Goal: Information Seeking & Learning: Learn about a topic

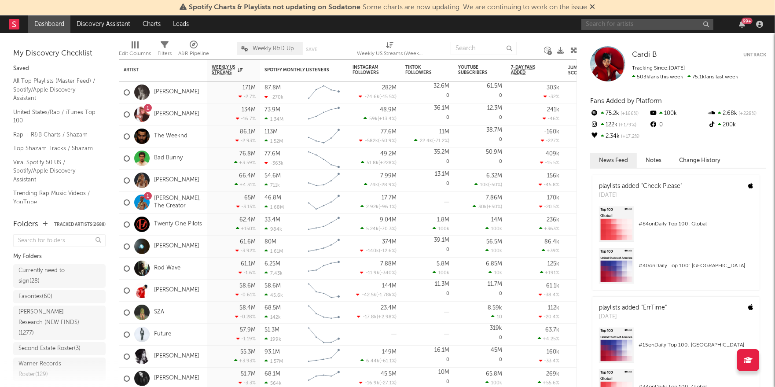
click at [616, 29] on input "text" at bounding box center [647, 24] width 132 height 11
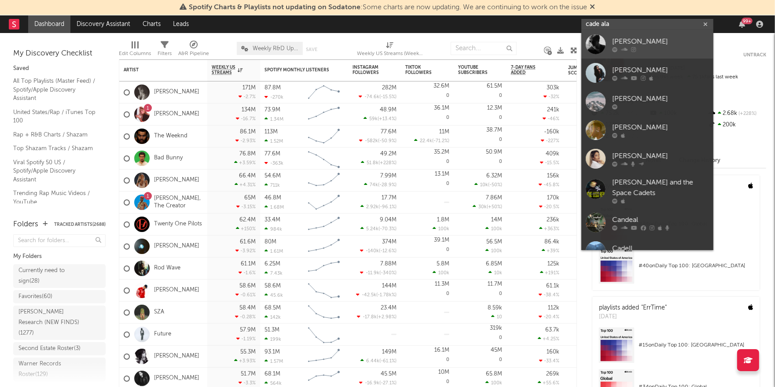
type input "cade ala"
click at [666, 37] on div "Cade Alami" at bounding box center [660, 42] width 97 height 11
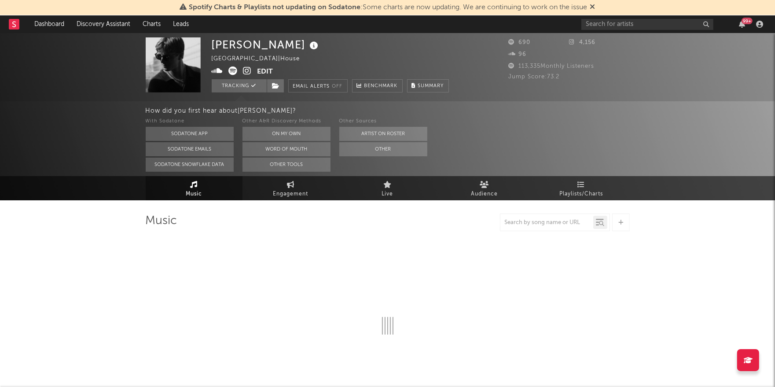
select select "1w"
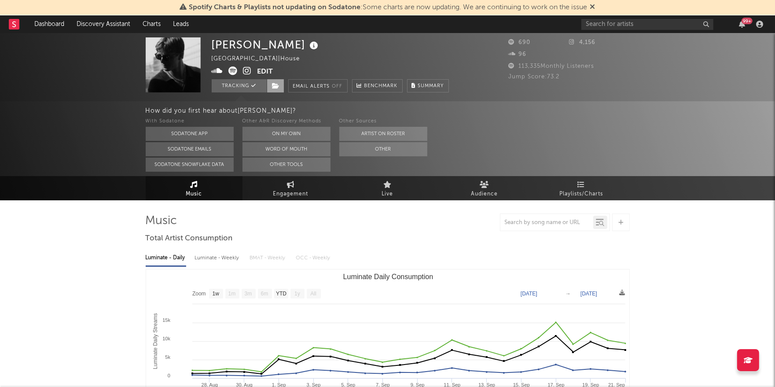
click at [277, 85] on icon at bounding box center [275, 86] width 7 height 6
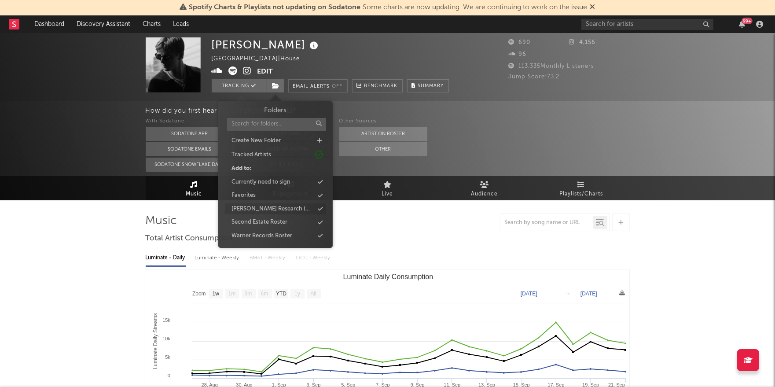
click at [275, 206] on div "[PERSON_NAME] Research (NEW FINDS)" at bounding box center [272, 209] width 82 height 9
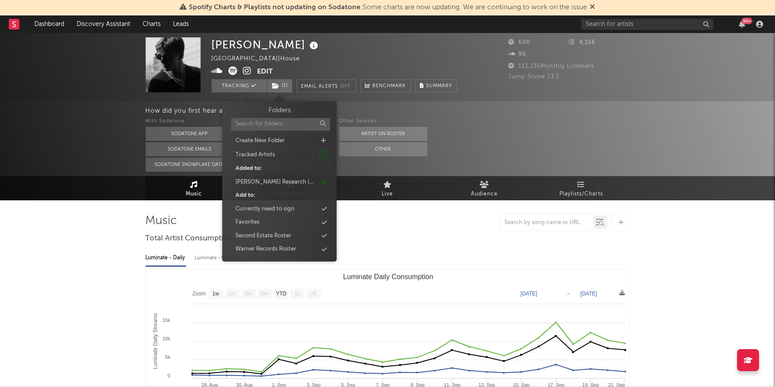
click at [404, 51] on div "Cade Alami United States | House Edit Tracking ( 1 ) Email Alerts Off Benchmark…" at bounding box center [335, 64] width 246 height 55
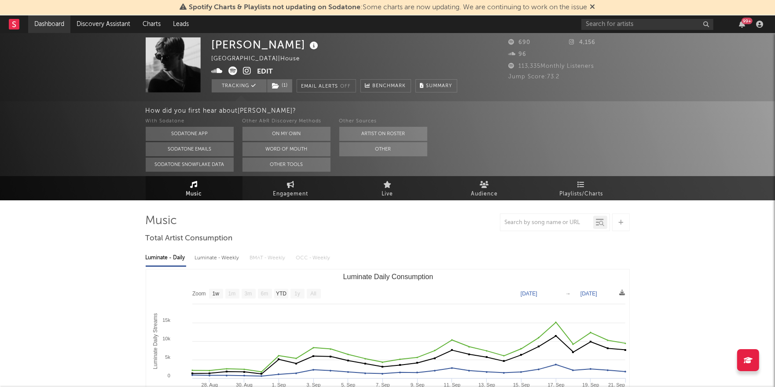
click at [58, 25] on link "Dashboard" at bounding box center [49, 24] width 42 height 18
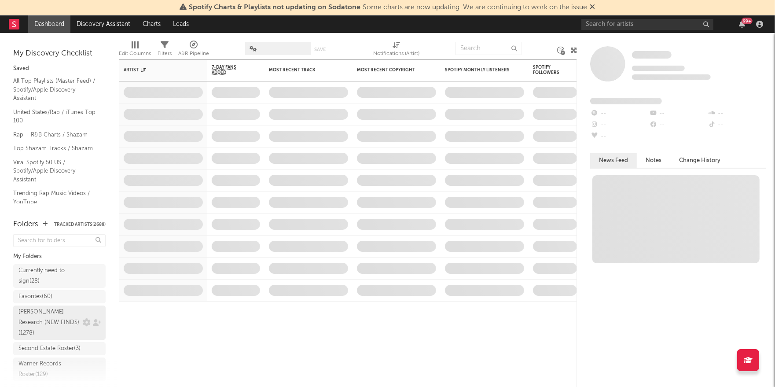
click at [56, 320] on div "Ruff Research (NEW FINDS) ( 1278 )" at bounding box center [49, 323] width 62 height 32
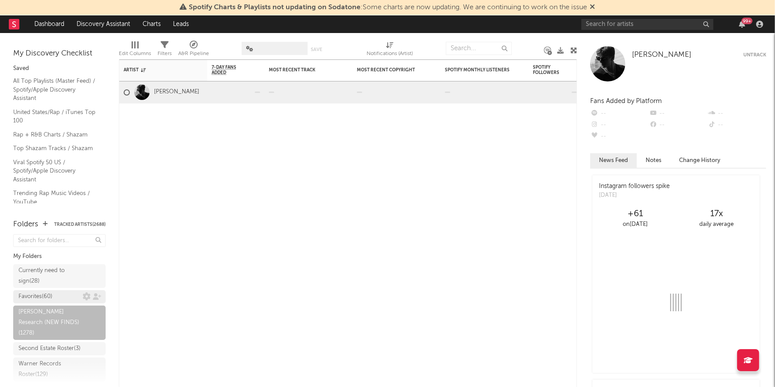
click at [50, 294] on div "Favorites ( 60 )" at bounding box center [35, 296] width 34 height 11
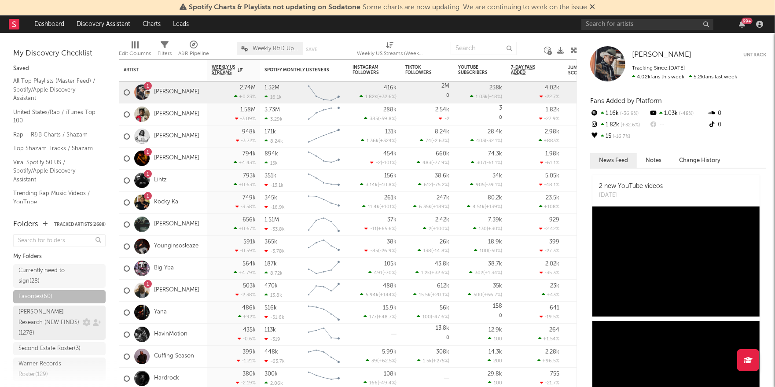
click at [49, 316] on div "Ruff Research (NEW FINDS) ( 1278 )" at bounding box center [49, 323] width 62 height 32
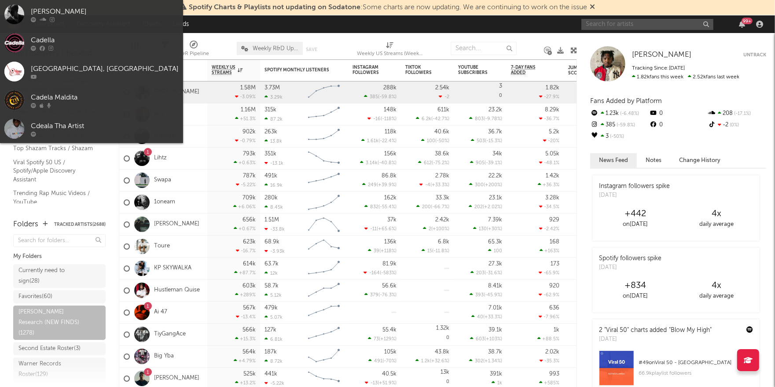
click at [617, 25] on input "text" at bounding box center [647, 24] width 132 height 11
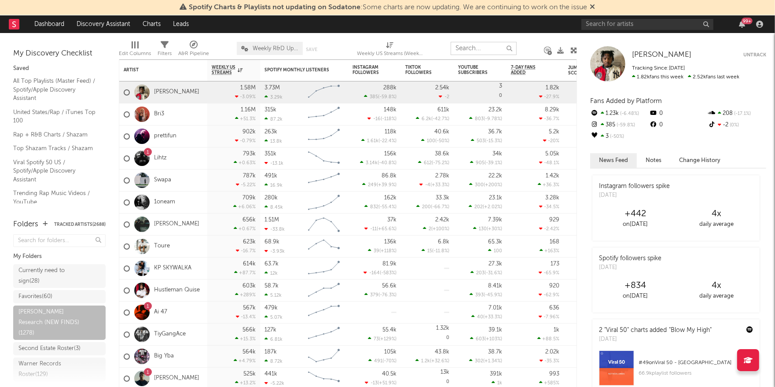
click at [468, 50] on input "text" at bounding box center [484, 48] width 66 height 13
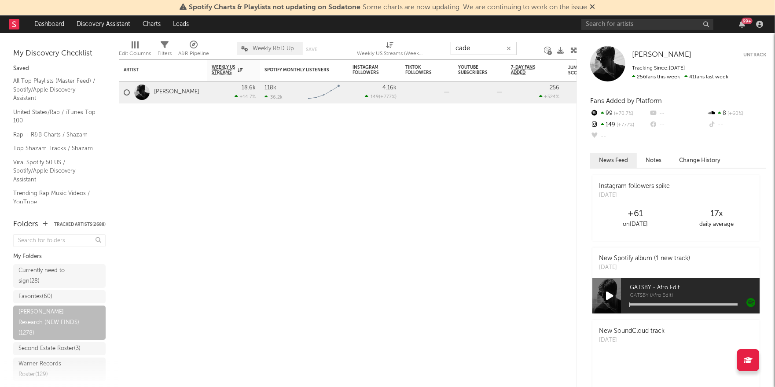
type input "cade"
click at [166, 93] on link "Cade Alami" at bounding box center [176, 91] width 45 height 7
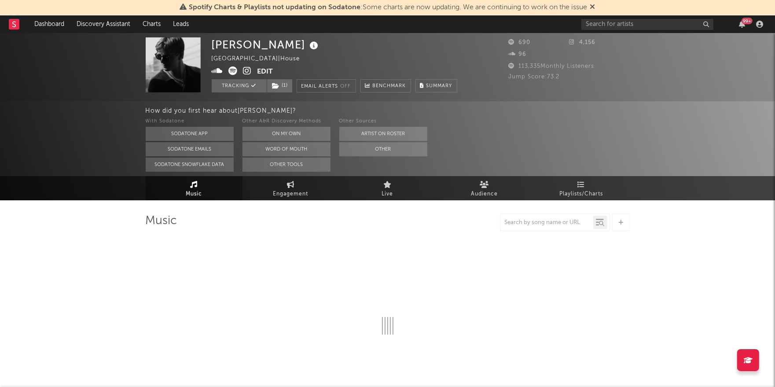
select select "1w"
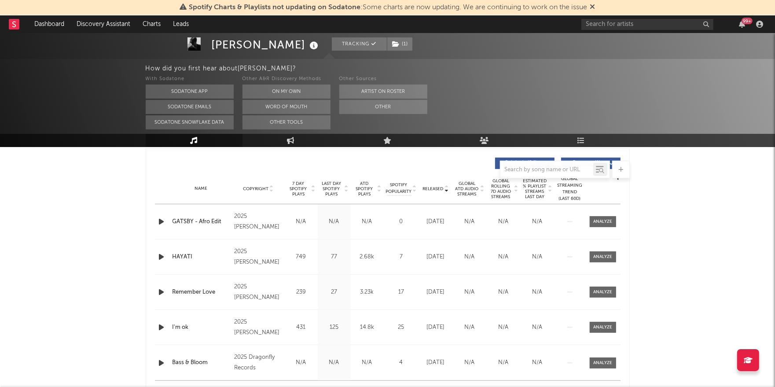
scroll to position [329, 0]
click at [299, 191] on span "7 Day Spotify Plays" at bounding box center [298, 190] width 23 height 16
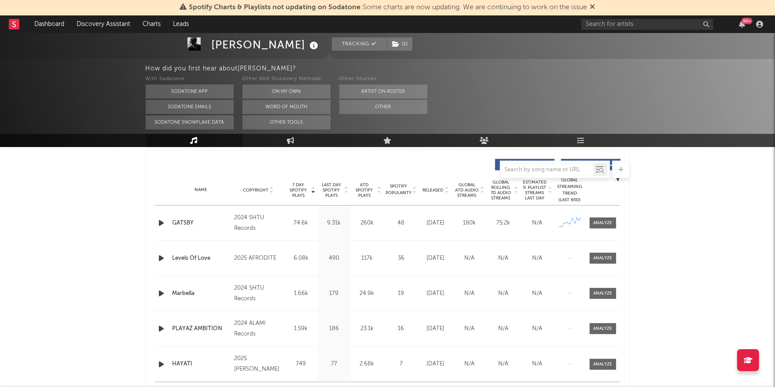
click at [299, 191] on span "7 Day Spotify Plays" at bounding box center [298, 190] width 23 height 16
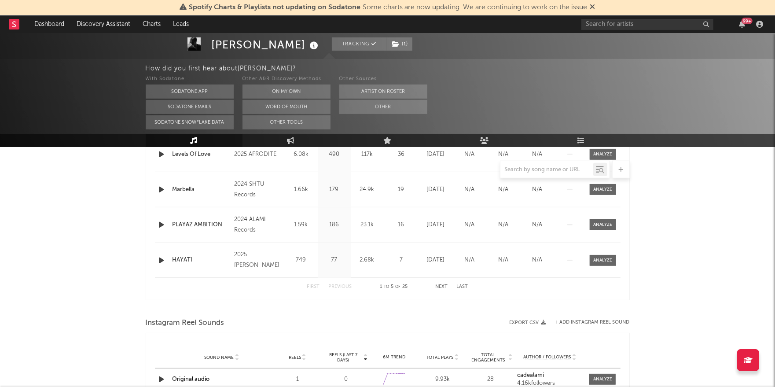
scroll to position [433, 0]
click at [443, 287] on button "Next" at bounding box center [442, 285] width 12 height 5
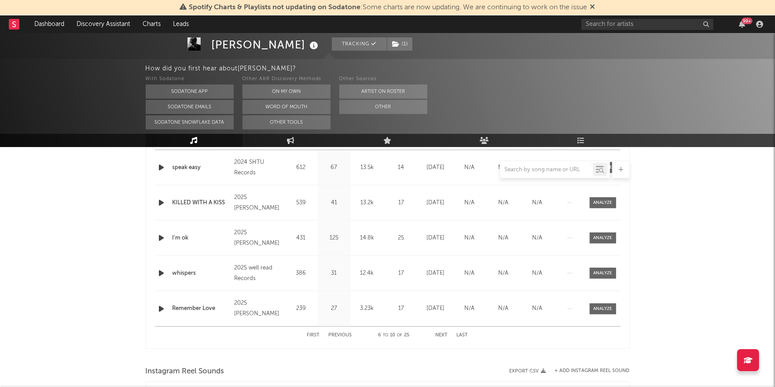
scroll to position [390, 0]
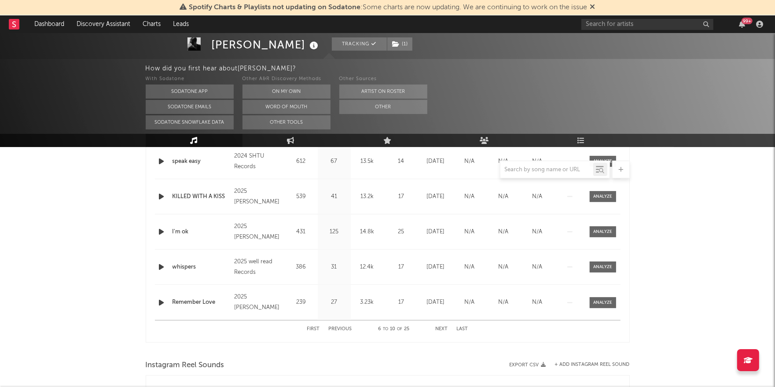
click at [443, 326] on button "Next" at bounding box center [442, 328] width 12 height 5
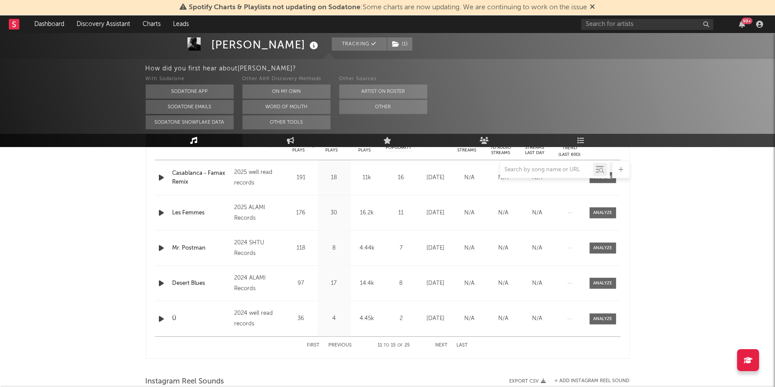
scroll to position [376, 0]
click at [444, 343] on button "Next" at bounding box center [442, 343] width 12 height 5
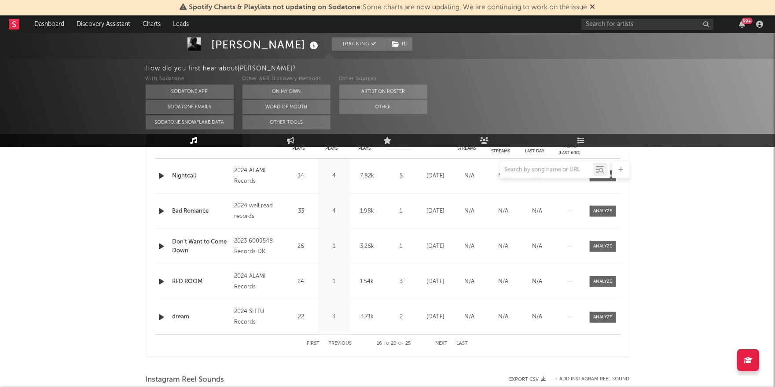
click at [444, 343] on button "Next" at bounding box center [442, 343] width 12 height 5
click at [340, 343] on button "Previous" at bounding box center [340, 343] width 23 height 5
click at [340, 344] on button "Previous" at bounding box center [340, 343] width 23 height 5
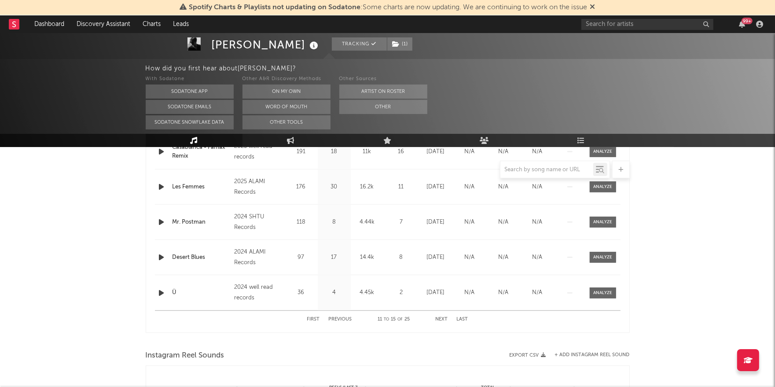
scroll to position [400, 0]
click at [315, 318] on button "First" at bounding box center [313, 319] width 13 height 5
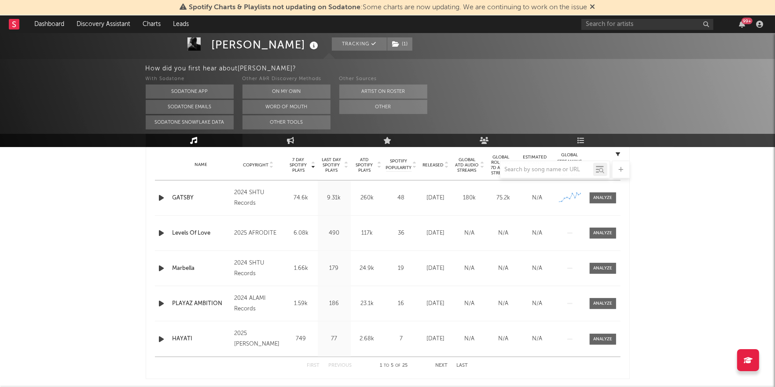
scroll to position [352, 0]
click at [275, 204] on div "2024 SHTU Records" at bounding box center [258, 199] width 48 height 21
click at [605, 197] on div at bounding box center [602, 199] width 19 height 7
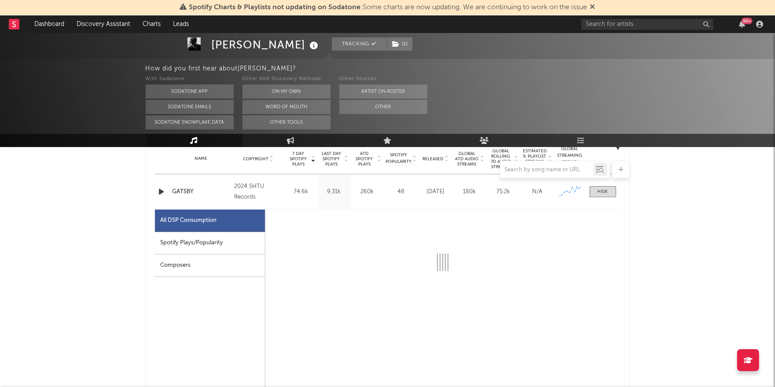
scroll to position [360, 0]
select select "1w"
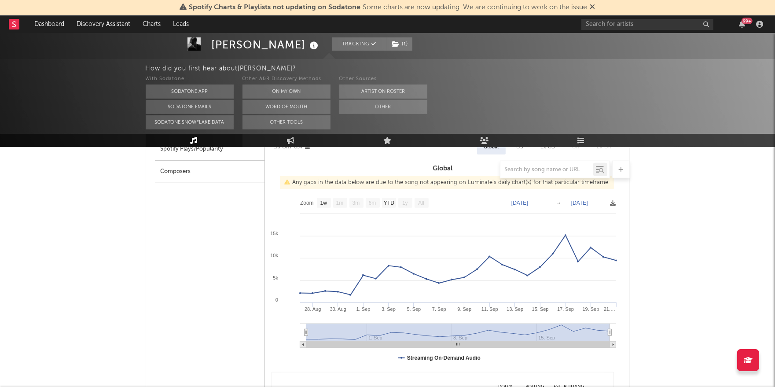
scroll to position [455, 0]
click at [389, 200] on text "YTD" at bounding box center [388, 202] width 11 height 6
click at [388, 202] on text "YTD" at bounding box center [388, 202] width 11 height 6
click at [388, 203] on text "YTD" at bounding box center [388, 202] width 11 height 6
select select "YTD"
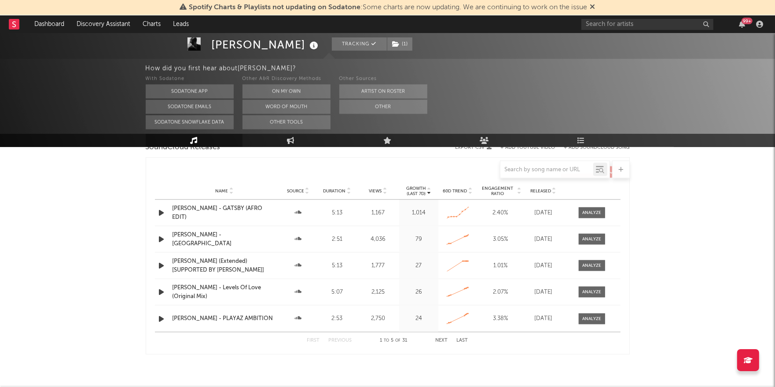
scroll to position [1226, 0]
click at [375, 189] on div "Views" at bounding box center [378, 192] width 38 height 7
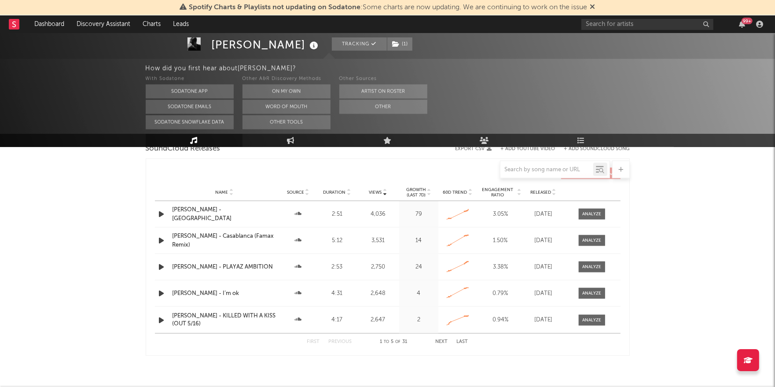
click at [375, 189] on div "Views" at bounding box center [378, 192] width 38 height 7
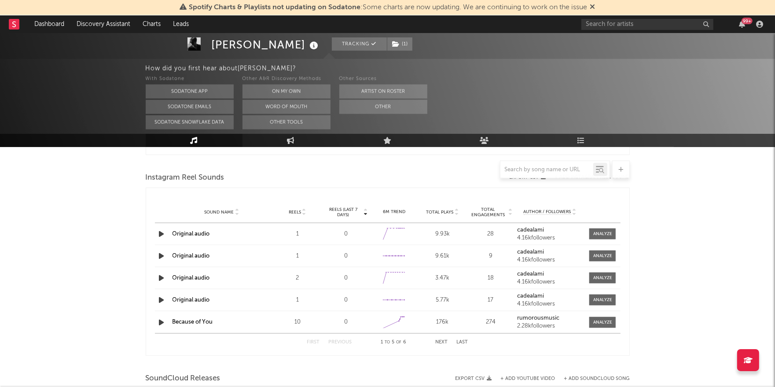
scroll to position [994, 0]
click at [161, 234] on icon "button" at bounding box center [161, 235] width 9 height 11
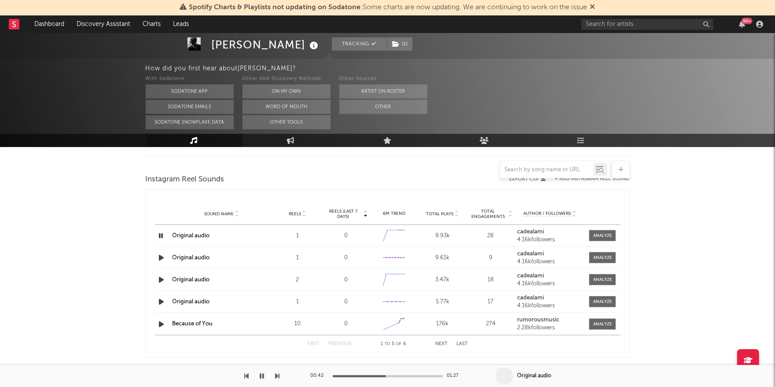
click at [161, 235] on icon "button" at bounding box center [161, 235] width 8 height 11
click at [161, 255] on icon "button" at bounding box center [161, 257] width 9 height 11
click at [393, 375] on div at bounding box center [388, 376] width 110 height 2
click at [379, 375] on div at bounding box center [351, 376] width 110 height 2
click at [260, 373] on icon "button" at bounding box center [262, 375] width 4 height 7
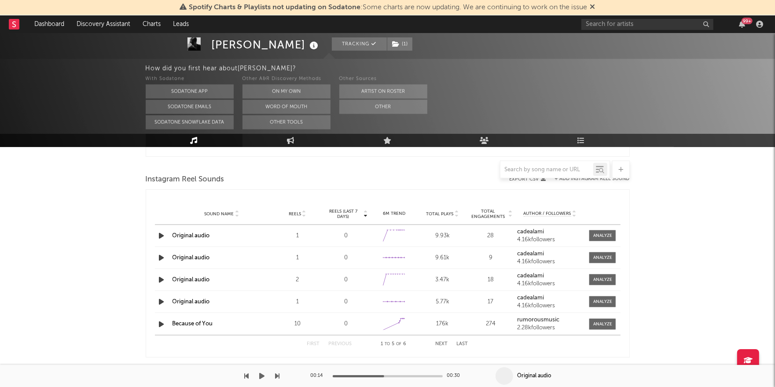
click at [260, 373] on icon "button" at bounding box center [262, 375] width 5 height 7
click at [161, 236] on icon "button" at bounding box center [161, 235] width 9 height 11
click at [199, 233] on link "Original audio" at bounding box center [190, 236] width 37 height 6
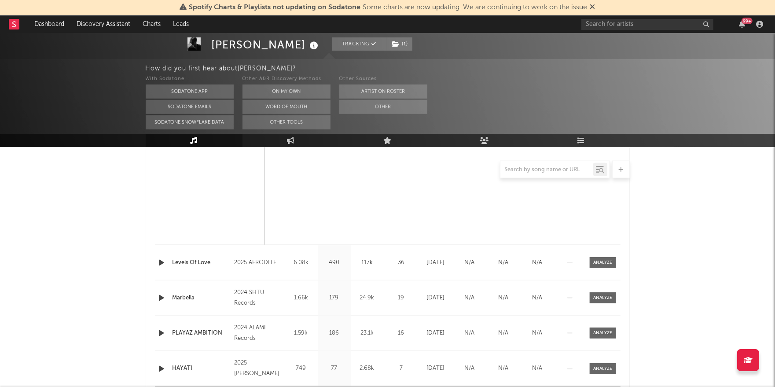
scroll to position [321, 0]
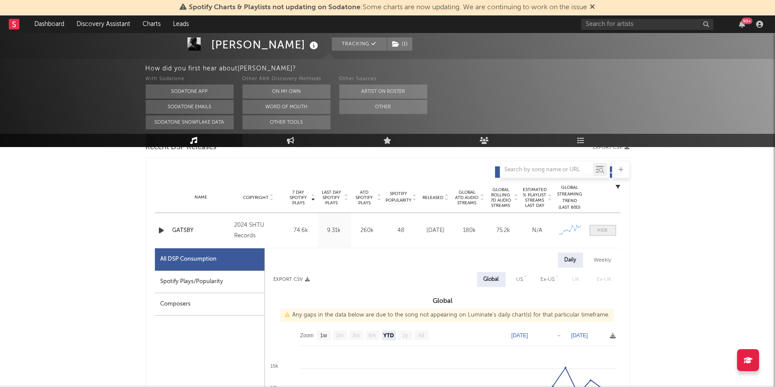
click at [609, 231] on span at bounding box center [603, 230] width 26 height 11
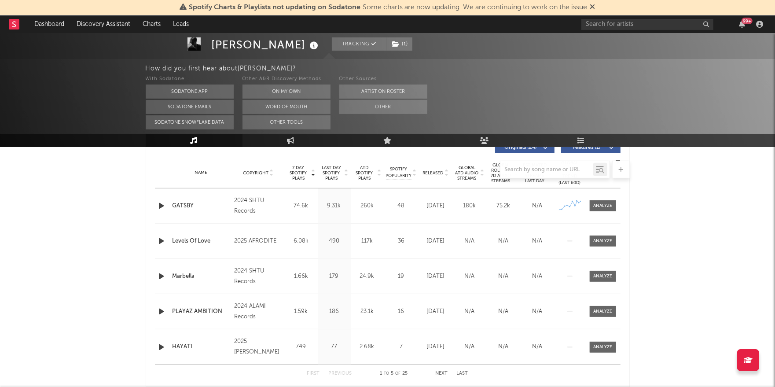
scroll to position [347, 0]
click at [161, 206] on icon "button" at bounding box center [161, 204] width 9 height 11
click at [161, 205] on icon "button" at bounding box center [161, 204] width 8 height 11
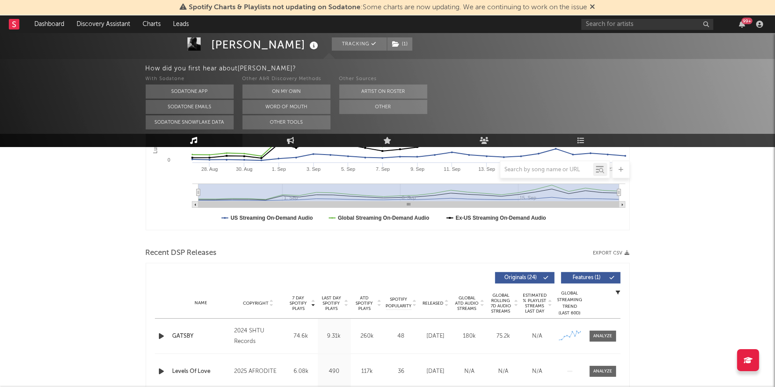
scroll to position [0, 0]
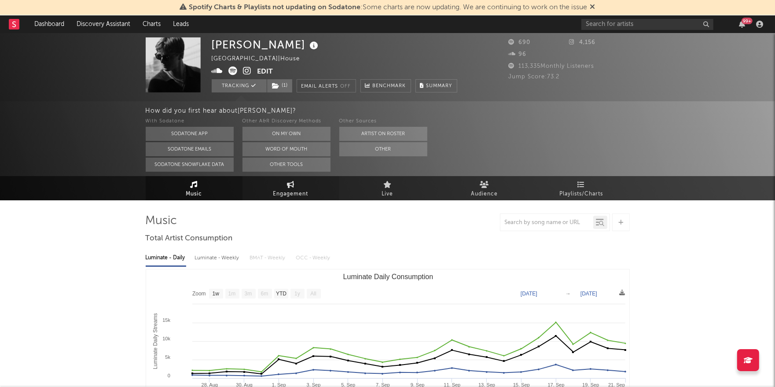
click at [301, 192] on span "Engagement" at bounding box center [290, 194] width 35 height 11
select select "1w"
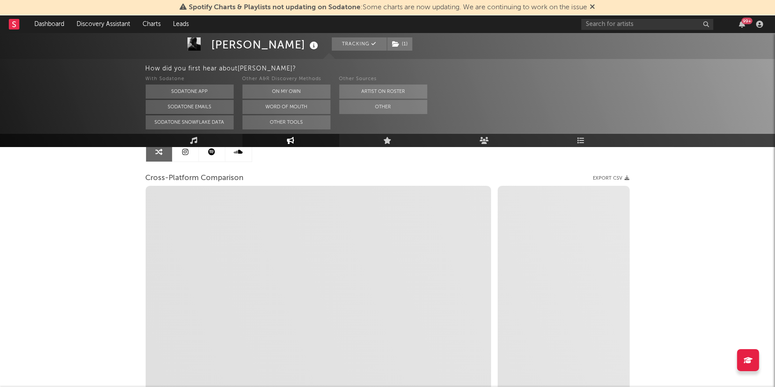
select select "1m"
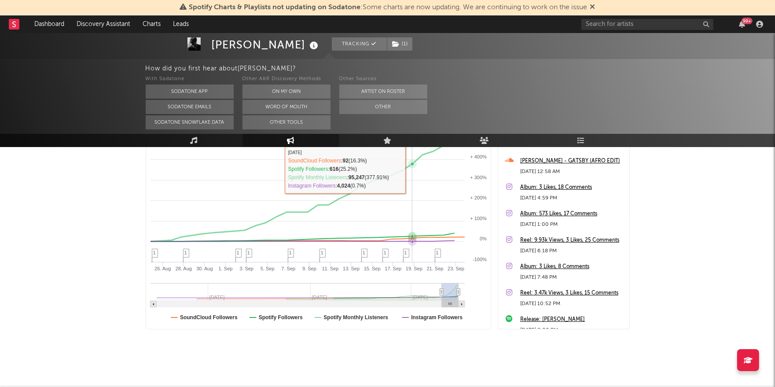
scroll to position [184, 0]
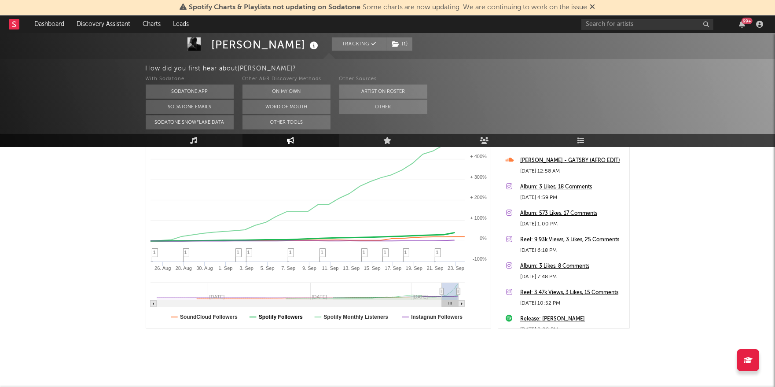
click at [285, 316] on text "Spotify Followers" at bounding box center [280, 317] width 44 height 6
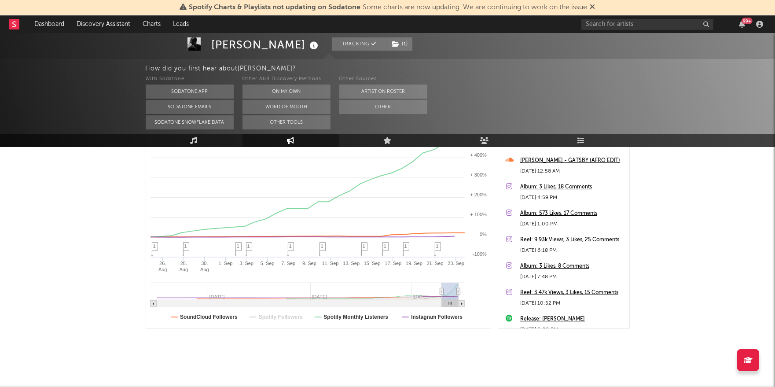
select select "1m"
click at [285, 316] on text "Spotify Followers" at bounding box center [280, 317] width 44 height 6
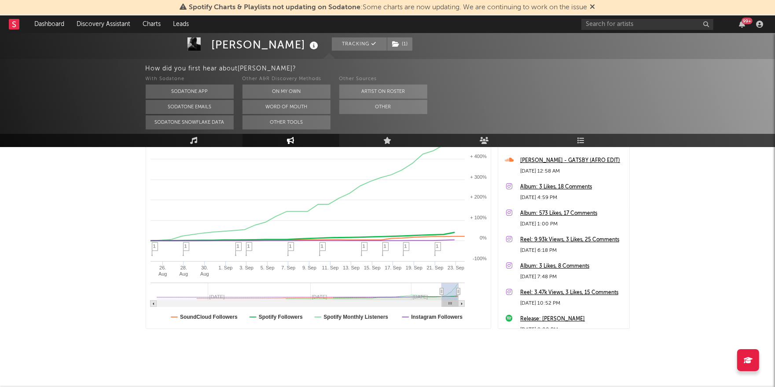
select select "1m"
click at [359, 315] on text "Spotify Monthly Listeners" at bounding box center [355, 317] width 65 height 6
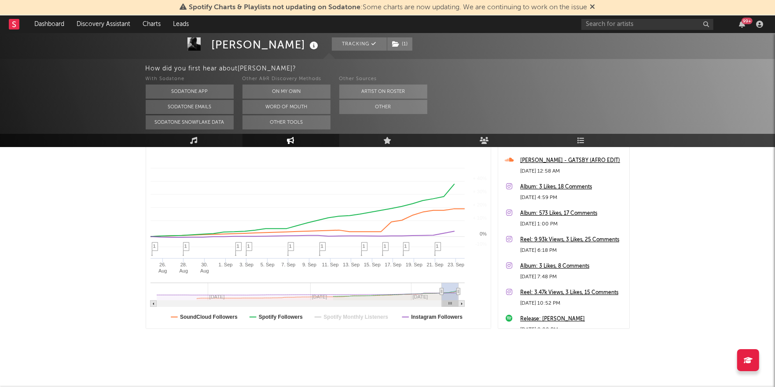
select select "1m"
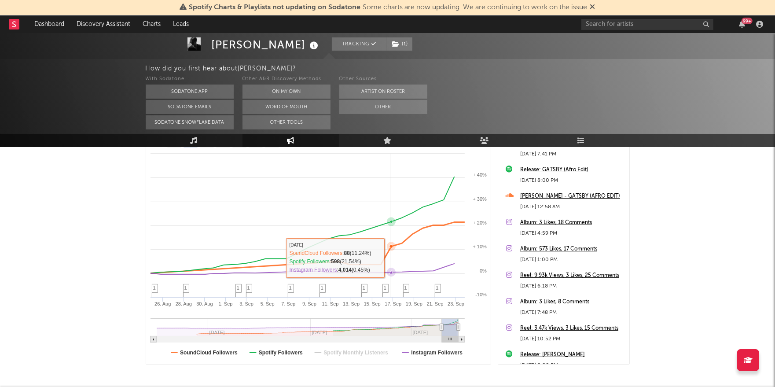
scroll to position [150, 0]
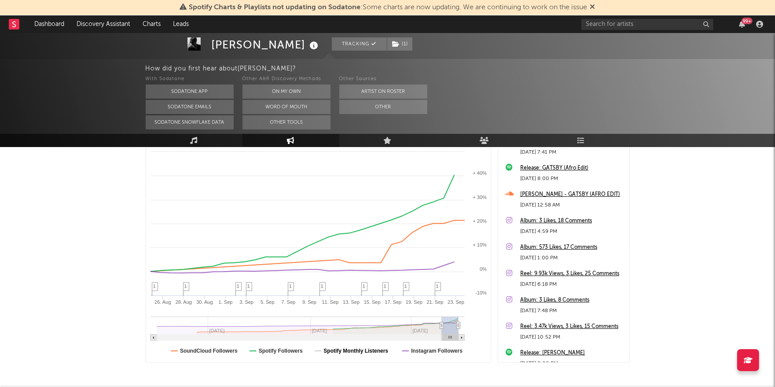
click at [357, 349] on text "Spotify Monthly Listeners" at bounding box center [355, 351] width 65 height 6
select select "1m"
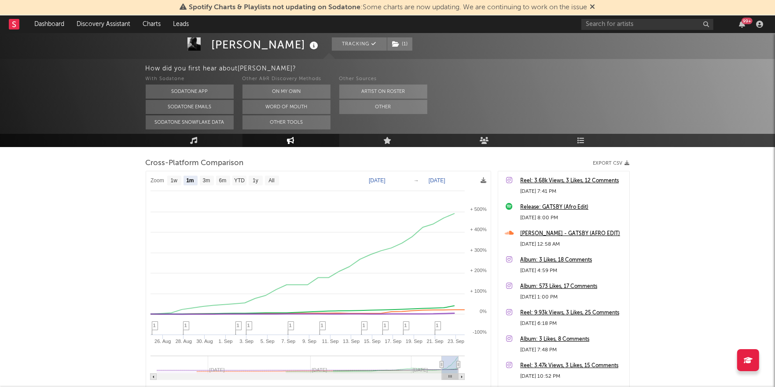
scroll to position [110, 0]
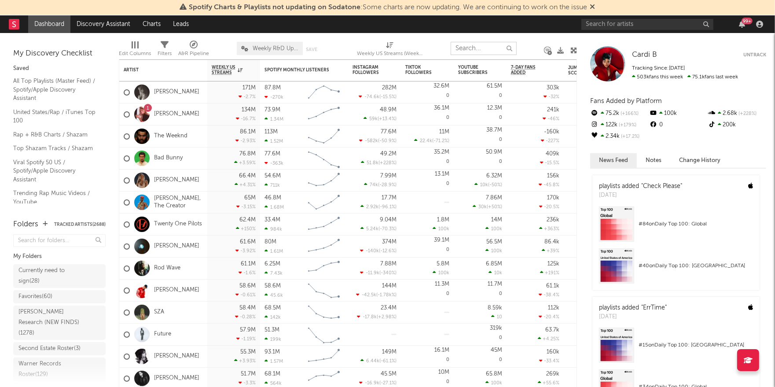
click at [487, 50] on input "text" at bounding box center [484, 48] width 66 height 13
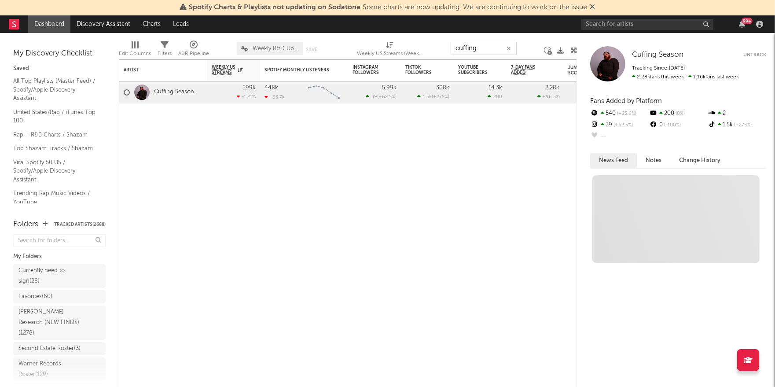
type input "cuffing"
click at [165, 91] on link "Cuffing Season" at bounding box center [174, 91] width 40 height 7
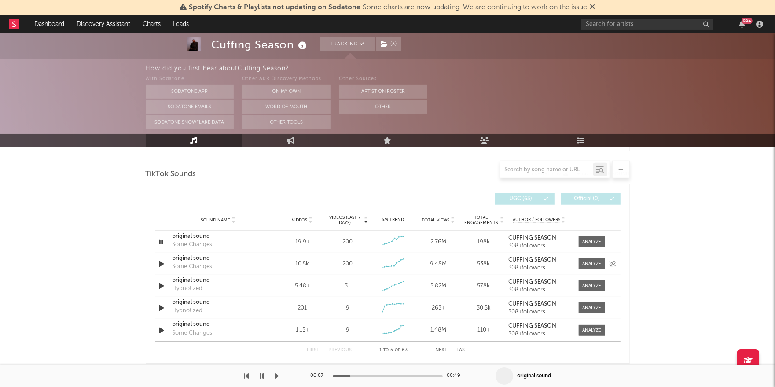
scroll to position [582, 0]
click at [161, 242] on icon "button" at bounding box center [161, 241] width 8 height 11
click at [161, 264] on icon "button" at bounding box center [161, 263] width 9 height 11
click at [161, 264] on icon "button" at bounding box center [161, 263] width 8 height 11
click at [162, 241] on icon "button" at bounding box center [161, 241] width 9 height 11
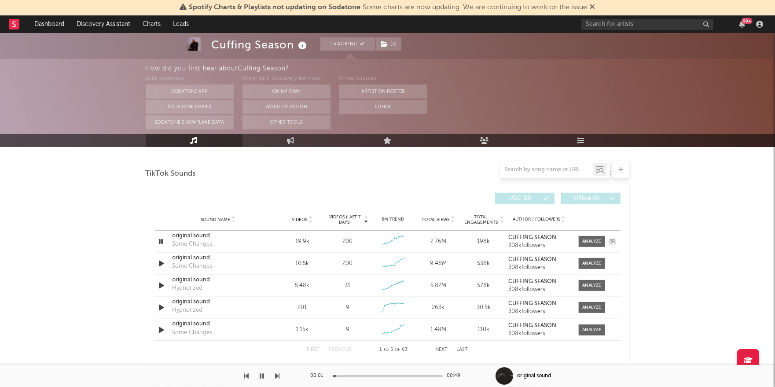
click at [162, 241] on icon "button" at bounding box center [161, 241] width 8 height 11
click at [161, 286] on icon "button" at bounding box center [161, 285] width 9 height 11
click at [161, 284] on icon "button" at bounding box center [161, 285] width 8 height 11
click at [299, 217] on span "Videos" at bounding box center [299, 219] width 15 height 5
click at [301, 219] on span "Videos" at bounding box center [299, 219] width 15 height 5
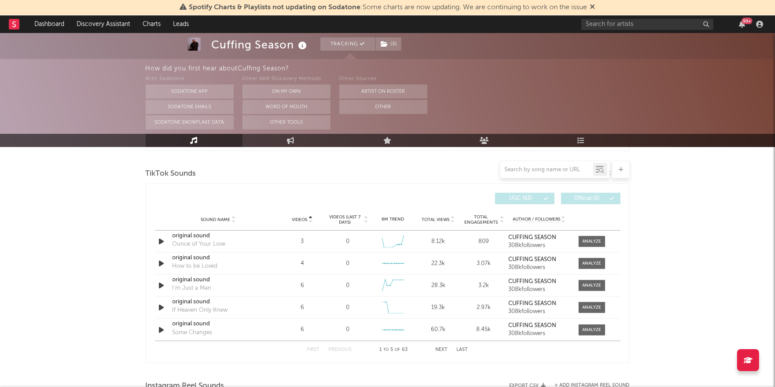
click at [297, 218] on span "Videos" at bounding box center [299, 219] width 15 height 5
click at [163, 238] on icon "button" at bounding box center [161, 241] width 9 height 11
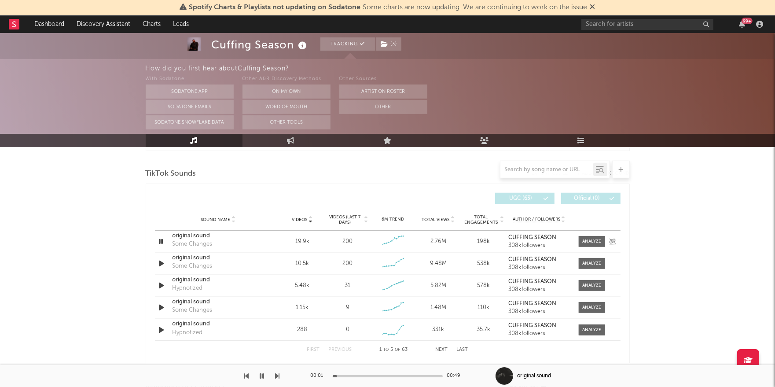
click at [163, 238] on icon "button" at bounding box center [161, 241] width 8 height 11
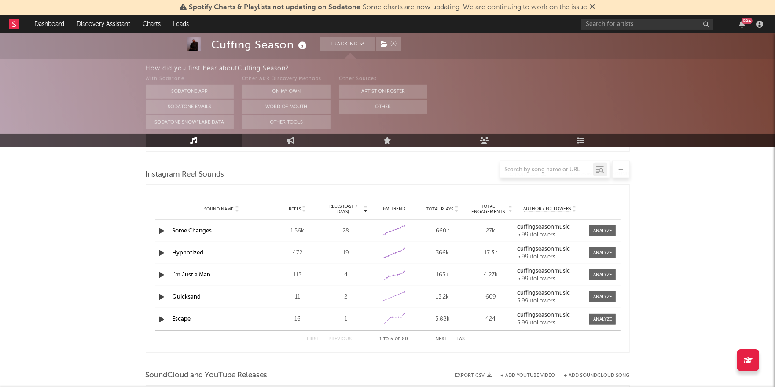
scroll to position [792, 0]
click at [295, 207] on span "Reels" at bounding box center [295, 209] width 12 height 5
click at [161, 229] on icon "button" at bounding box center [161, 231] width 9 height 11
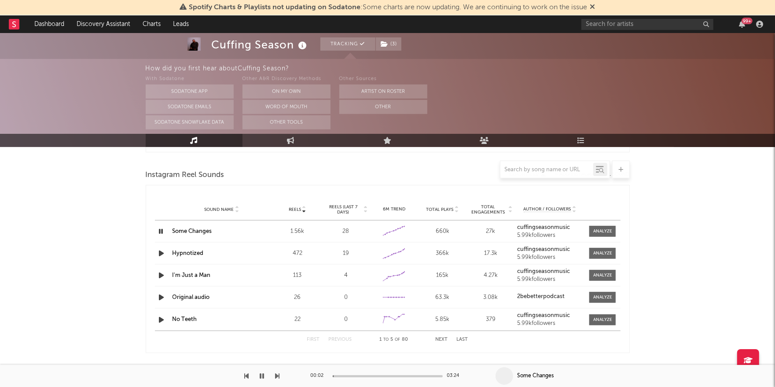
click at [161, 250] on icon "button" at bounding box center [161, 253] width 9 height 11
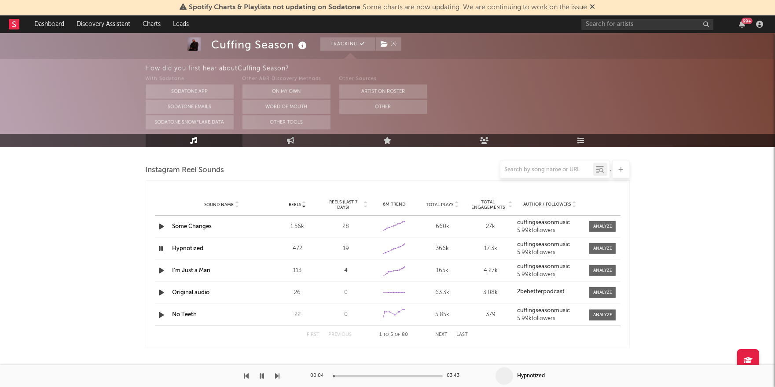
scroll to position [786, 0]
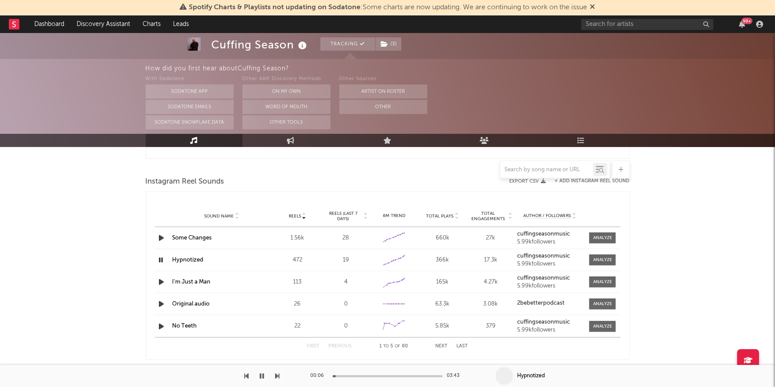
click at [161, 257] on icon "button" at bounding box center [161, 259] width 8 height 11
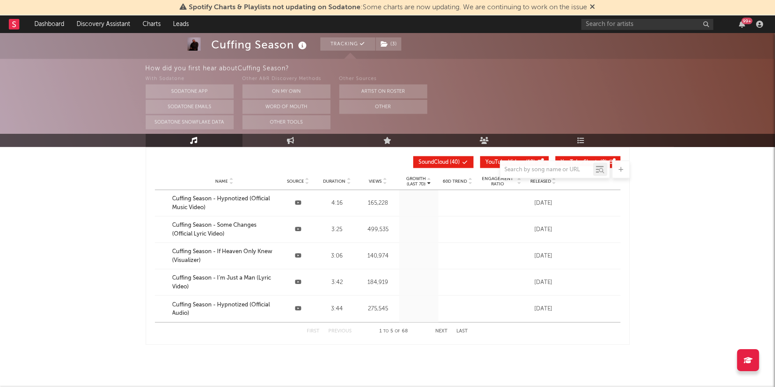
scroll to position [1032, 0]
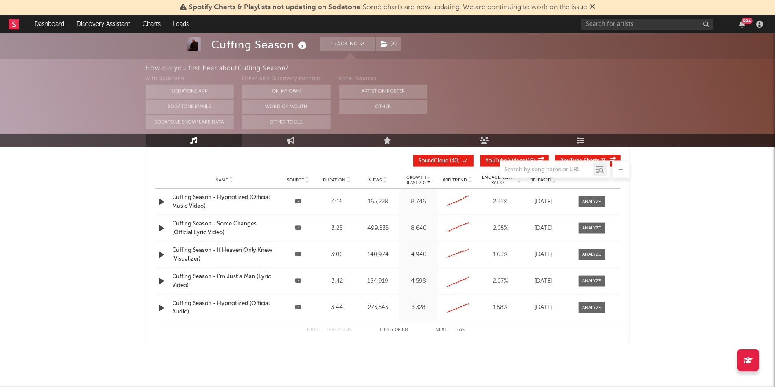
click at [374, 177] on div at bounding box center [388, 170] width 484 height 18
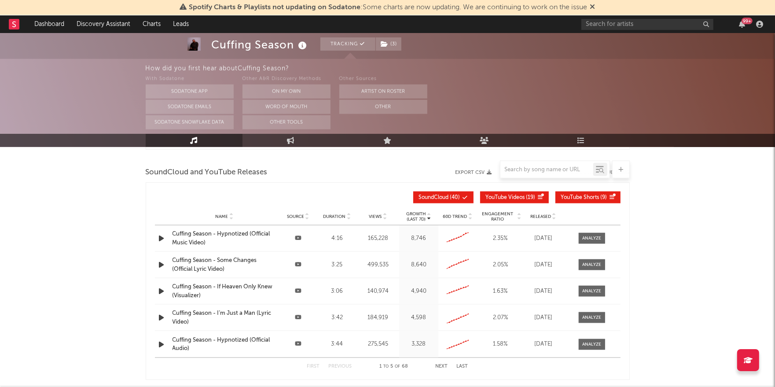
scroll to position [995, 0]
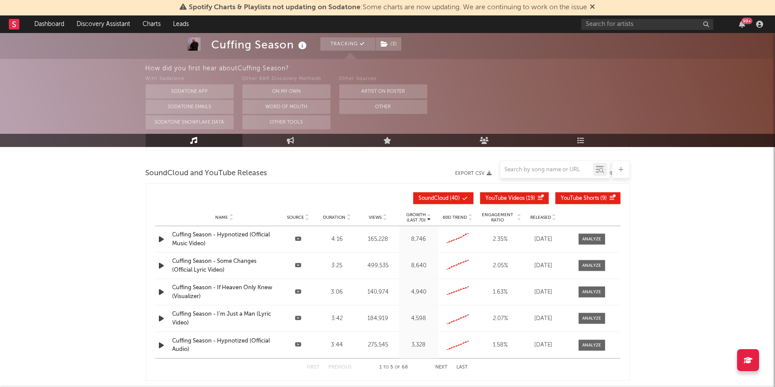
click at [374, 215] on span "Views" at bounding box center [375, 217] width 13 height 5
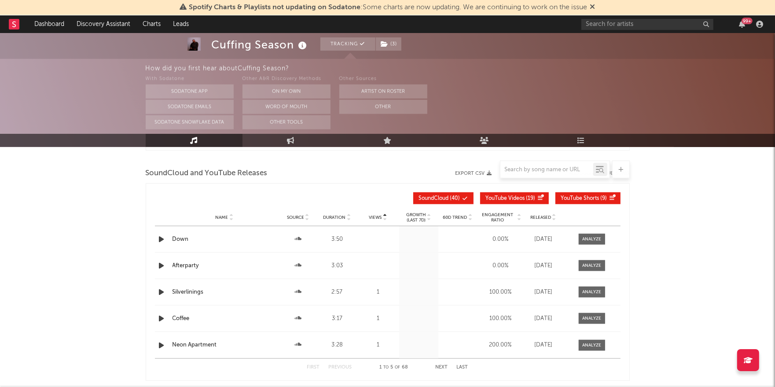
click at [374, 215] on span "Views" at bounding box center [375, 217] width 13 height 5
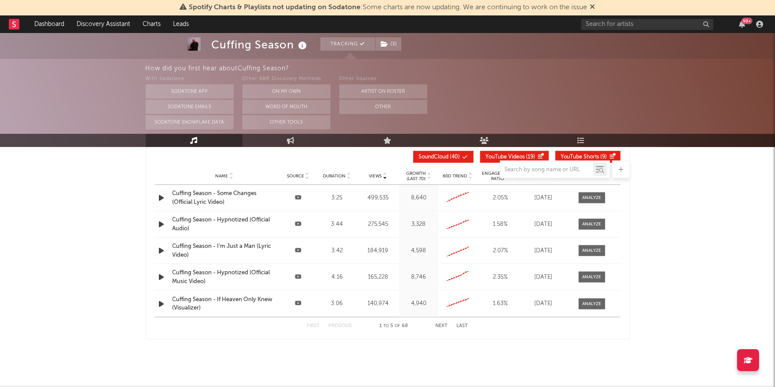
scroll to position [1035, 0]
click at [221, 190] on div "Cuffing Season - Some Changes (Official Lyric Video)" at bounding box center [224, 198] width 104 height 17
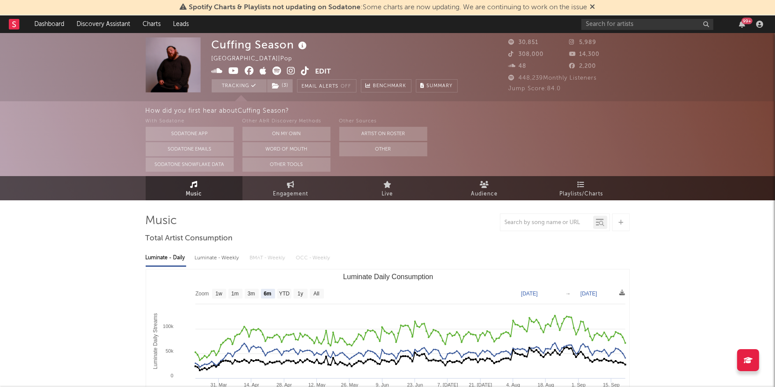
scroll to position [67, 0]
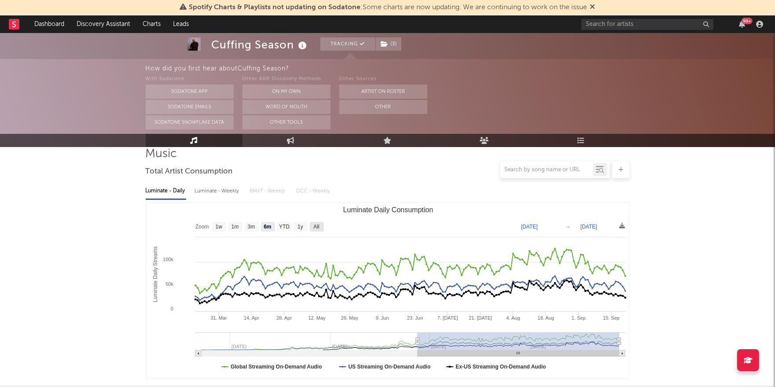
click at [317, 228] on text "All" at bounding box center [316, 227] width 6 height 6
select select "All"
type input "2024-09-05"
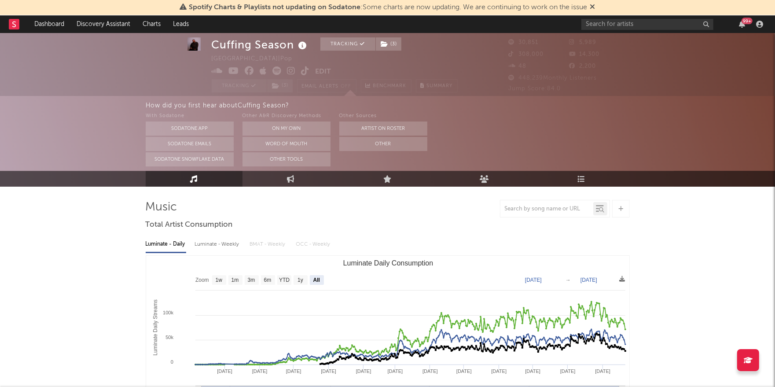
scroll to position [0, 0]
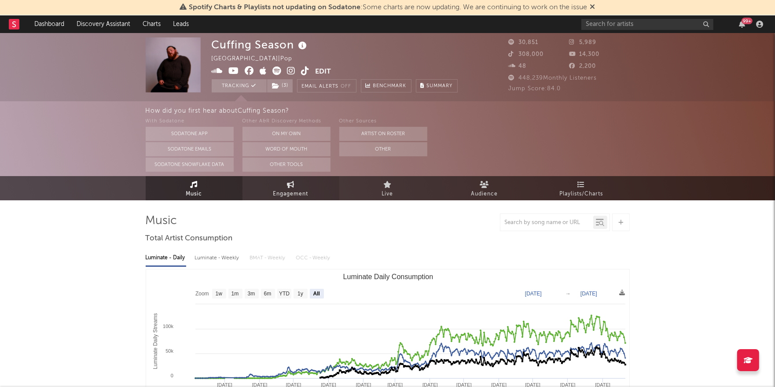
click at [294, 191] on span "Engagement" at bounding box center [290, 194] width 35 height 11
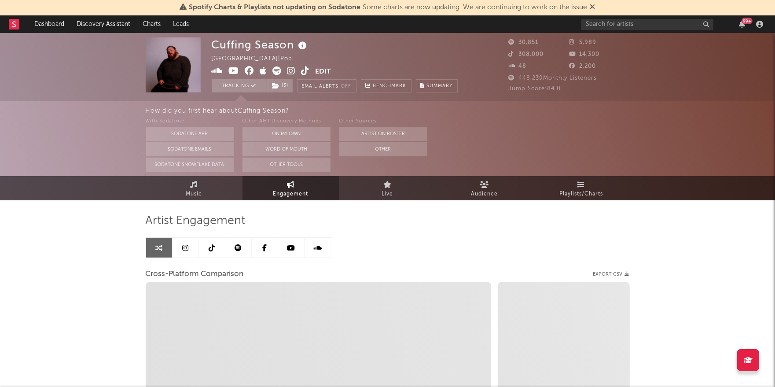
select select "1w"
select select "1m"
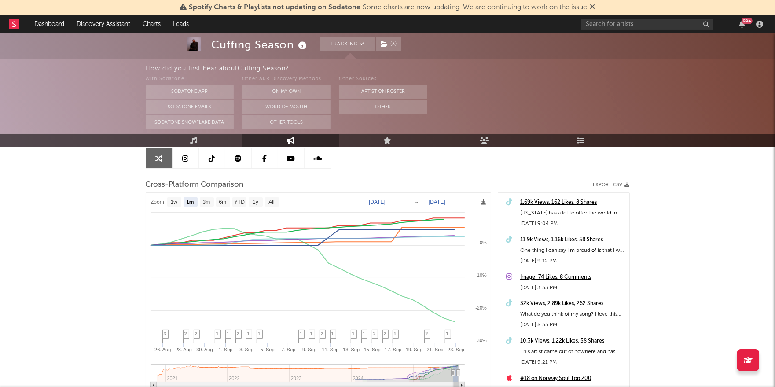
scroll to position [162, 0]
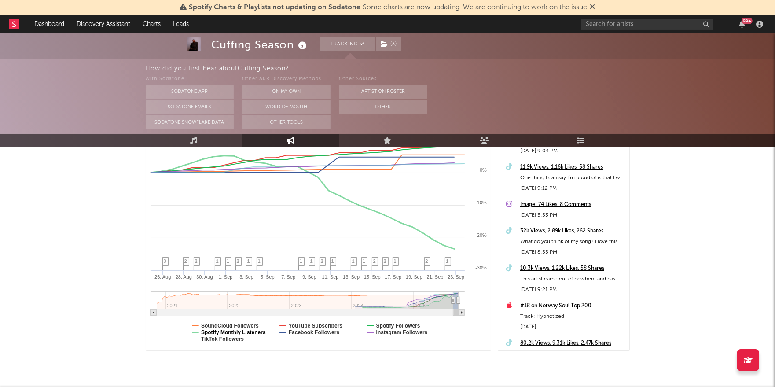
click at [238, 332] on text "Spotify Monthly Listeners" at bounding box center [233, 332] width 65 height 6
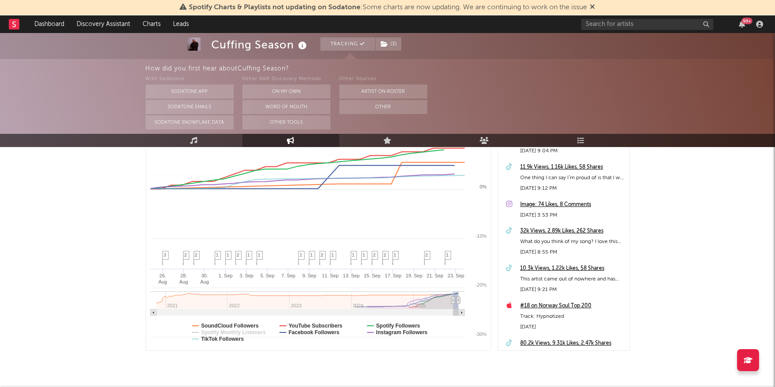
select select "1m"
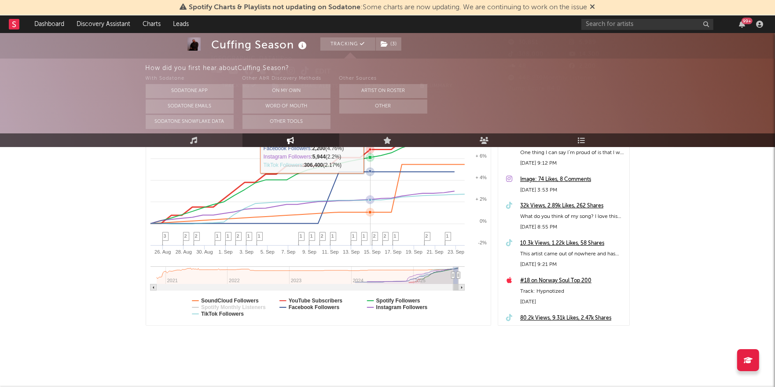
scroll to position [0, 0]
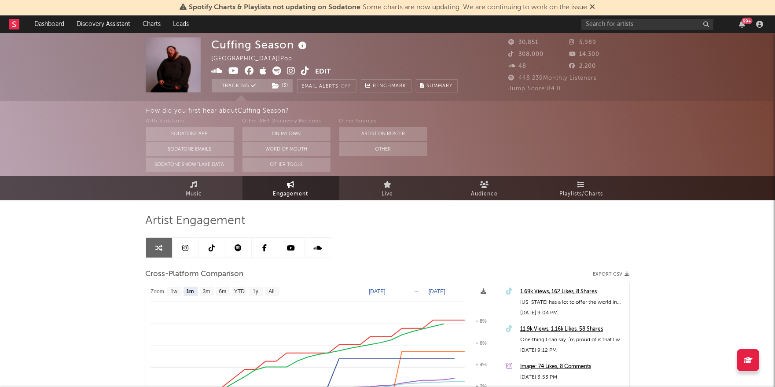
click at [238, 247] on icon at bounding box center [238, 247] width 7 height 7
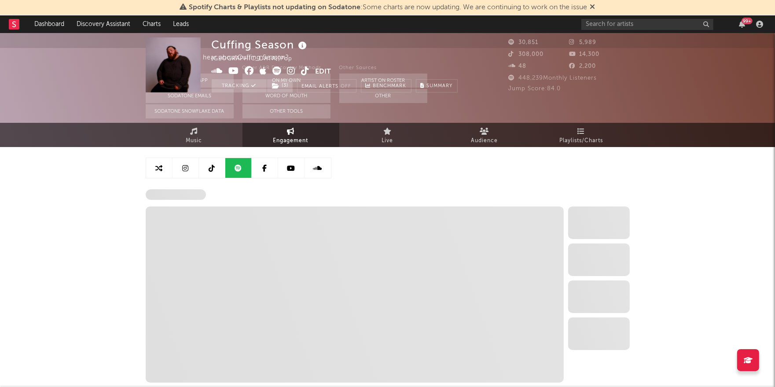
select select "6m"
select select "1w"
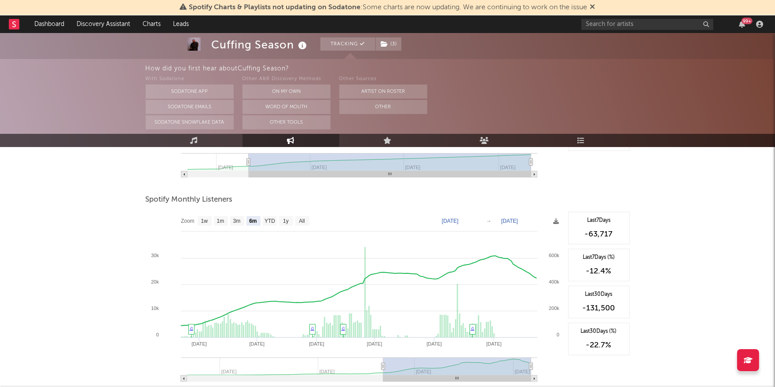
scroll to position [270, 0]
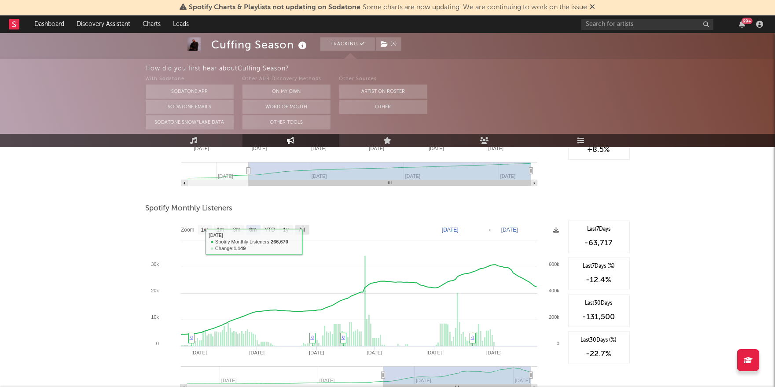
click at [304, 228] on text "All" at bounding box center [302, 230] width 6 height 6
select select "All"
type input "2024-07-22"
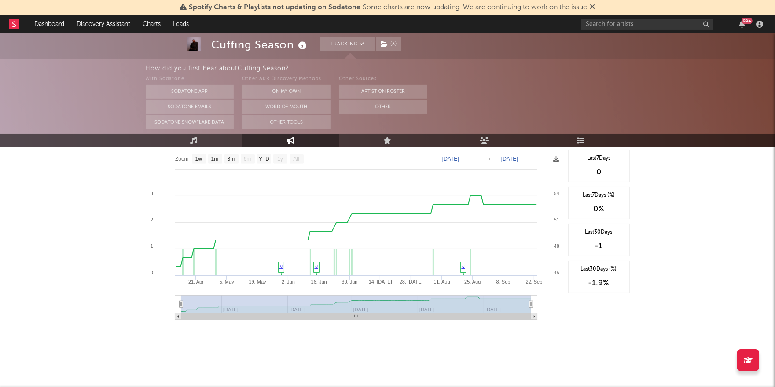
scroll to position [0, 0]
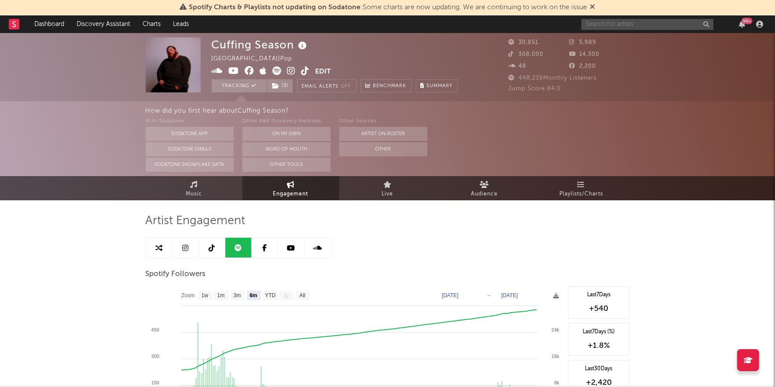
click at [635, 25] on input "text" at bounding box center [647, 24] width 132 height 11
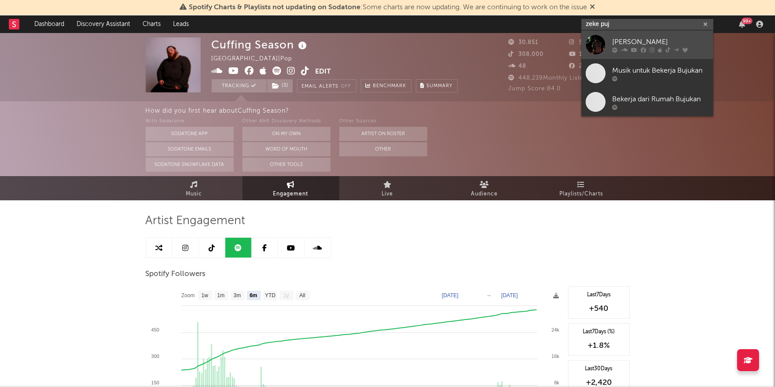
type input "zeke puj"
click at [652, 39] on div "Zeke Pujols" at bounding box center [660, 42] width 97 height 11
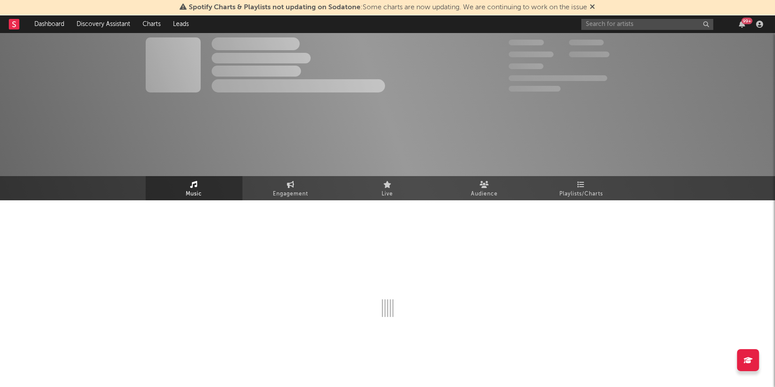
select select "6m"
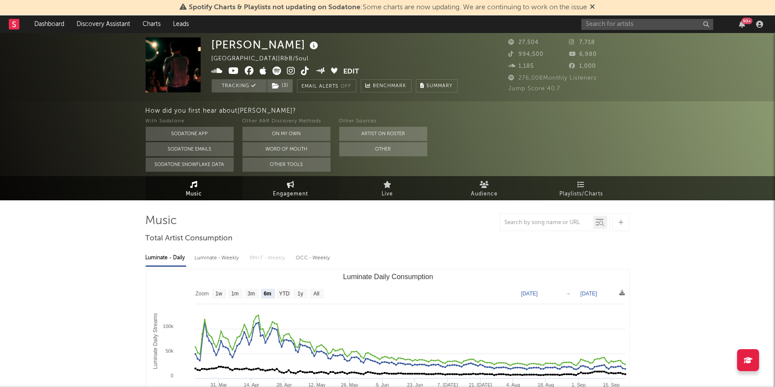
click at [294, 187] on link "Engagement" at bounding box center [290, 188] width 97 height 24
select select "1w"
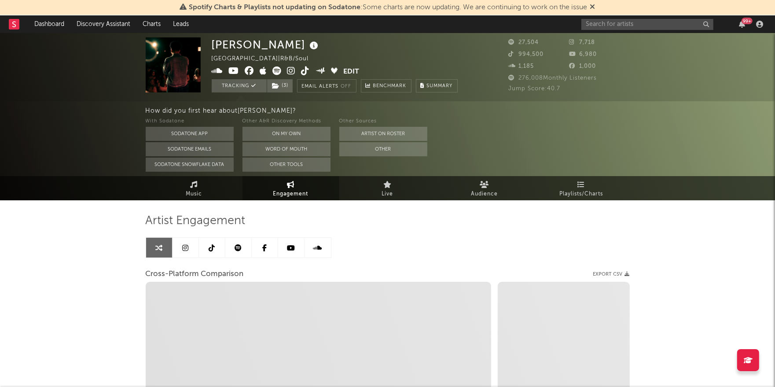
click at [293, 249] on icon at bounding box center [291, 247] width 8 height 7
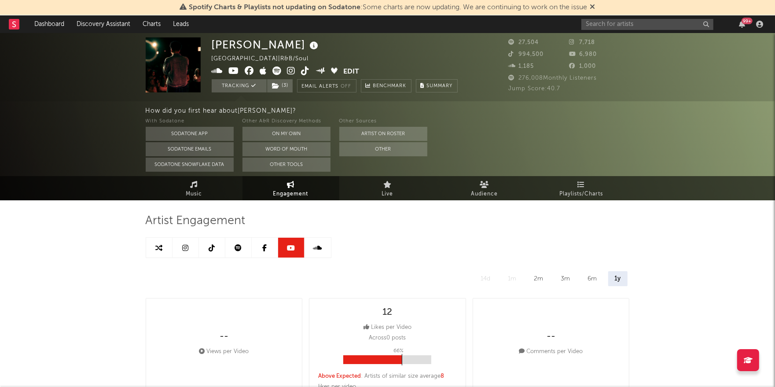
select select "6m"
click at [244, 247] on link at bounding box center [238, 248] width 26 height 20
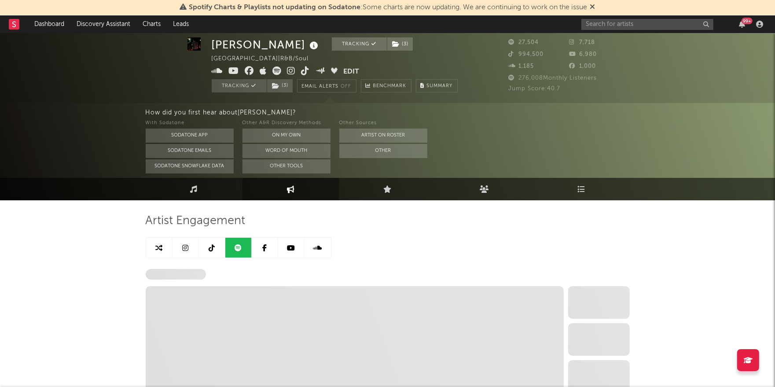
select select "6m"
select select "1w"
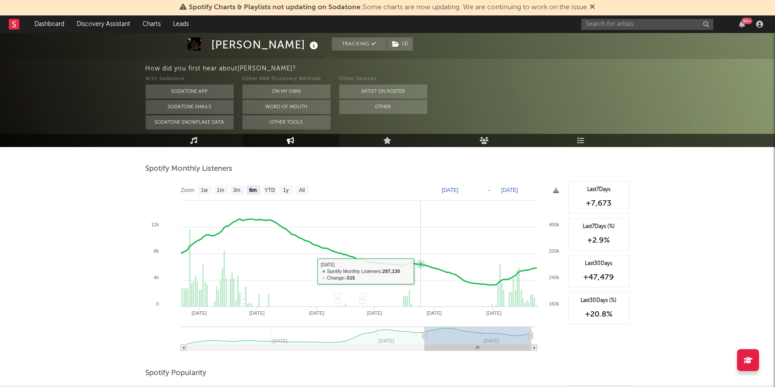
scroll to position [312, 0]
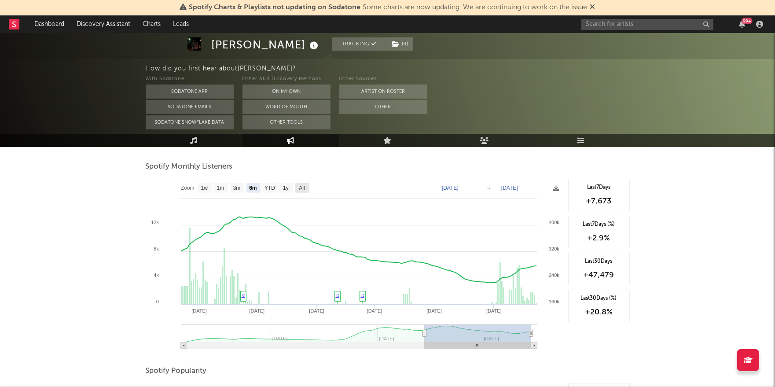
click at [303, 191] on rect at bounding box center [302, 188] width 14 height 10
select select "All"
type input "2024-02-05"
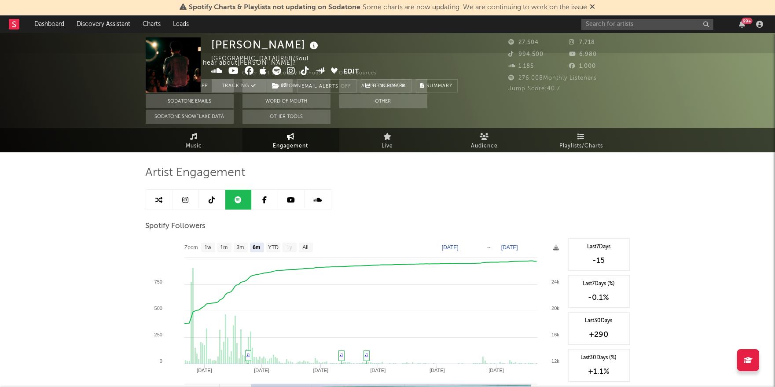
scroll to position [0, 0]
